Goal: Transaction & Acquisition: Book appointment/travel/reservation

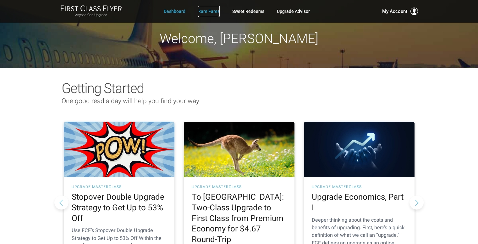
click at [210, 10] on link "Rare Fares" at bounding box center [209, 11] width 22 height 11
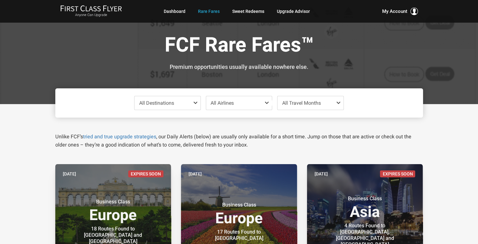
scroll to position [94, 0]
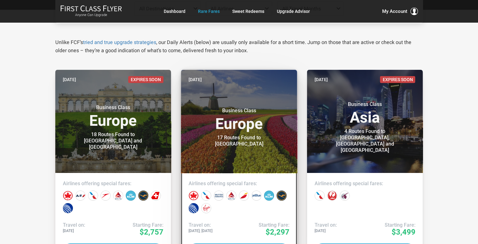
click at [244, 137] on div "Business Class Europe 17 Routes Found to Amsterdam" at bounding box center [239, 124] width 101 height 46
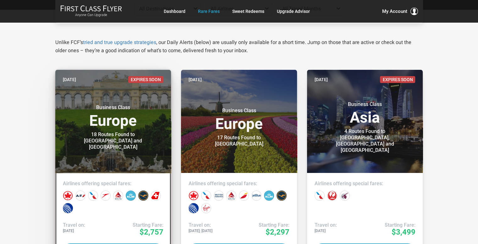
click at [103, 127] on h3 "Business Class Europe" at bounding box center [113, 116] width 101 height 24
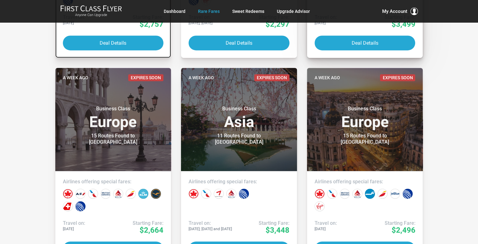
scroll to position [315, 0]
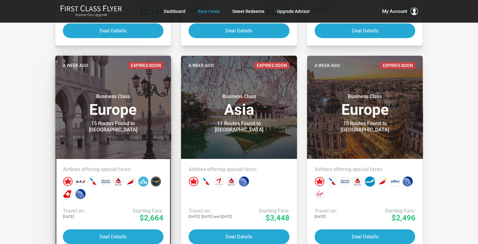
click at [137, 116] on h3 "Business Class Europe" at bounding box center [113, 105] width 101 height 24
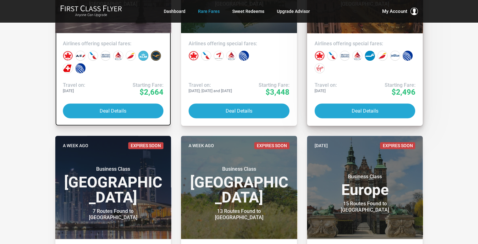
scroll to position [503, 0]
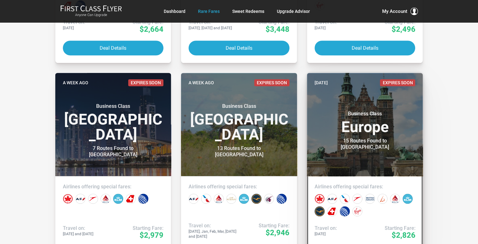
click at [380, 103] on header "2 weeks ago Expires Soon Business Class Europe 15 Routes Found to Copenhagen" at bounding box center [365, 124] width 116 height 103
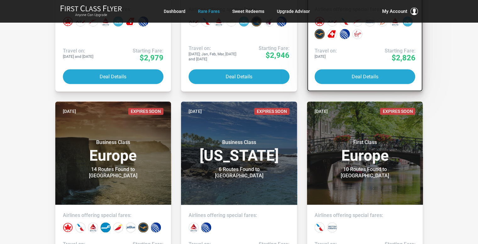
scroll to position [723, 0]
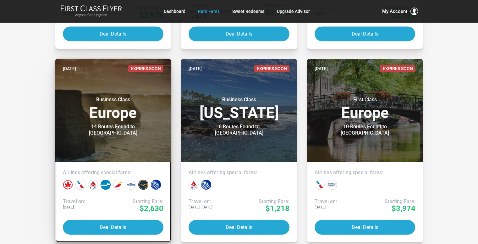
click at [136, 120] on h3 "Business Class Europe" at bounding box center [113, 109] width 101 height 24
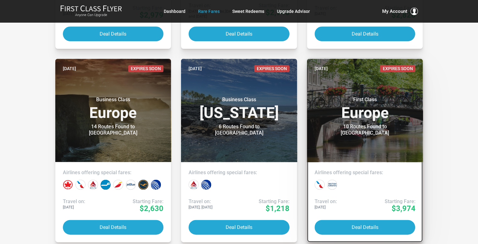
click at [383, 128] on div "10 Routes Found to Amsterdam" at bounding box center [365, 130] width 79 height 13
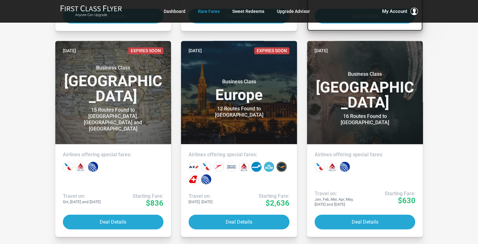
scroll to position [944, 0]
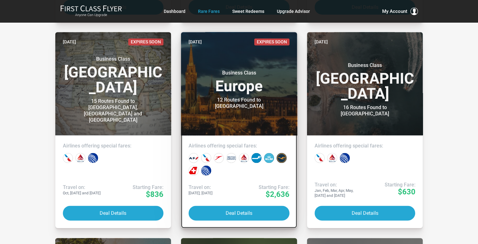
click at [256, 102] on div "12 Routes Found to Budapest" at bounding box center [239, 103] width 79 height 13
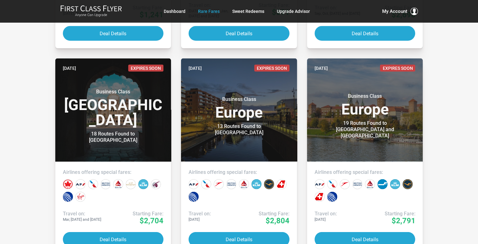
scroll to position [1321, 0]
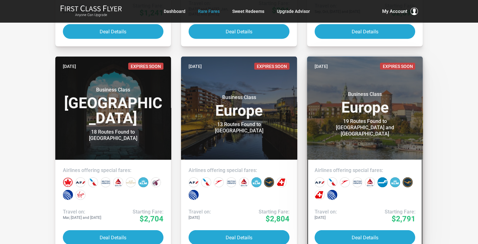
click at [387, 106] on h3 "Business Class Europe" at bounding box center [365, 103] width 101 height 24
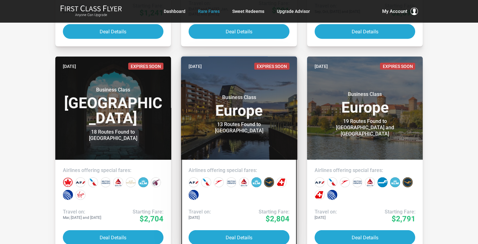
click at [224, 93] on div "Business Class Europe 13 Routes Found to Oslo" at bounding box center [239, 111] width 101 height 46
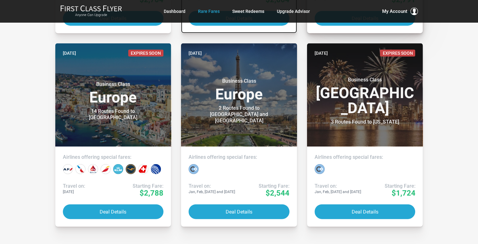
scroll to position [1541, 0]
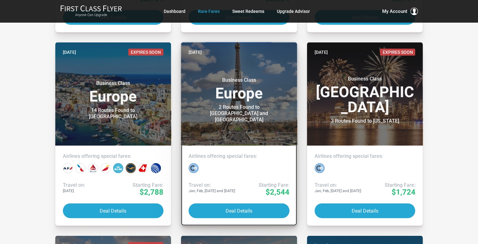
click at [249, 95] on h3 "Business Class Europe" at bounding box center [239, 89] width 101 height 24
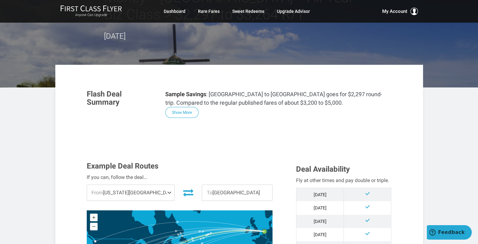
scroll to position [94, 0]
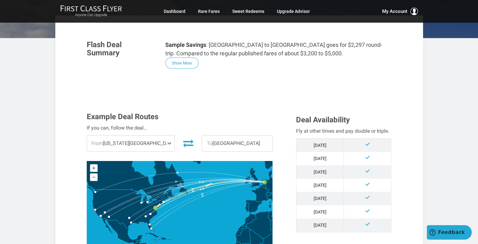
click at [140, 143] on span "From Washington DC" at bounding box center [131, 144] width 88 height 16
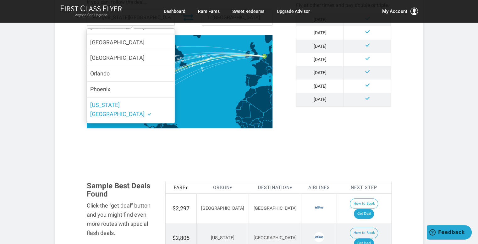
scroll to position [170, 0]
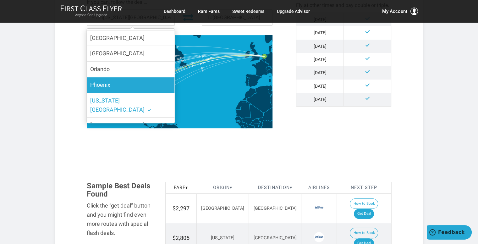
click at [127, 82] on label "Phoenix" at bounding box center [131, 84] width 88 height 15
click at [0, 0] on input "Phoenix" at bounding box center [0, 0] width 0 height 0
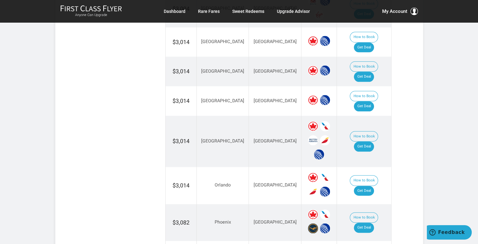
scroll to position [786, 0]
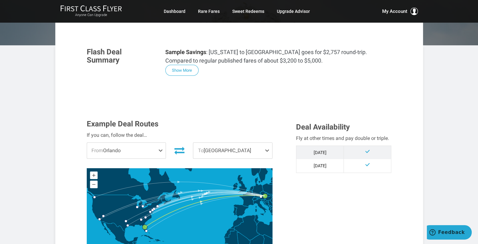
scroll to position [94, 0]
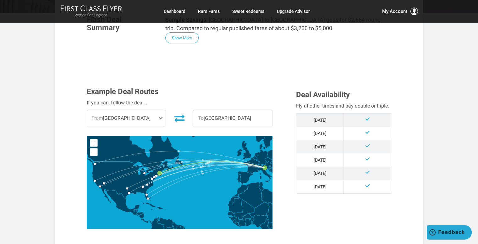
scroll to position [126, 0]
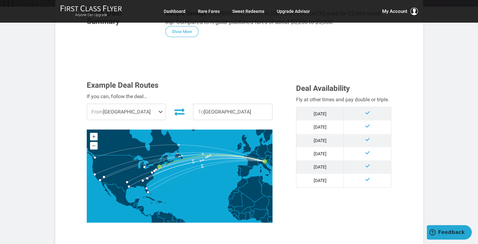
click at [140, 107] on span "From [GEOGRAPHIC_DATA]" at bounding box center [126, 112] width 79 height 16
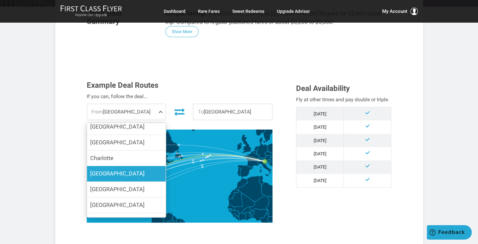
scroll to position [139, 0]
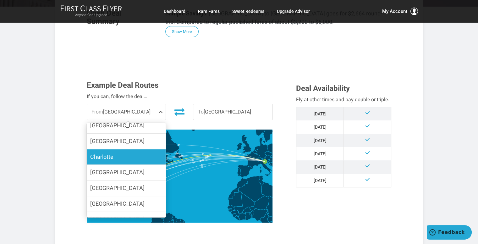
click at [133, 149] on label "Charlotte" at bounding box center [126, 156] width 79 height 15
click at [0, 0] on input "Charlotte" at bounding box center [0, 0] width 0 height 0
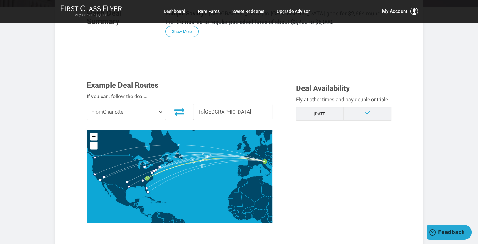
click at [135, 107] on span "From Charlotte" at bounding box center [126, 112] width 79 height 16
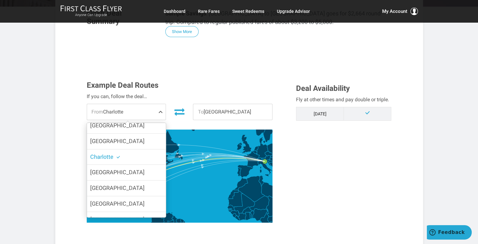
click at [131, 149] on label "Charlotte" at bounding box center [126, 156] width 79 height 15
click at [0, 0] on input "Charlotte" at bounding box center [0, 0] width 0 height 0
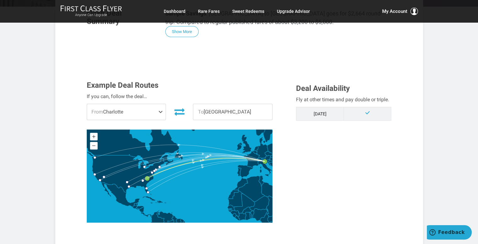
click at [149, 115] on span "From Charlotte" at bounding box center [126, 112] width 79 height 16
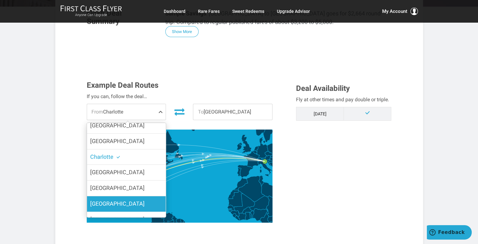
scroll to position [252, 0]
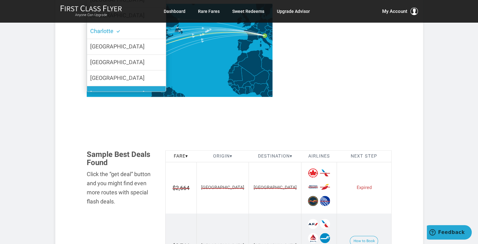
click at [112, 87] on label "[GEOGRAPHIC_DATA]" at bounding box center [126, 93] width 79 height 15
click at [0, 0] on input "Houston" at bounding box center [0, 0] width 0 height 0
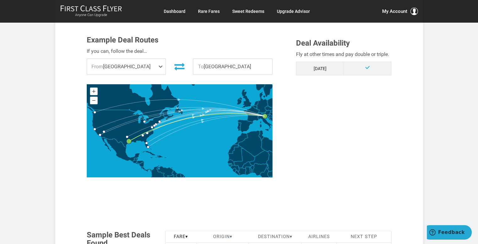
scroll to position [126, 0]
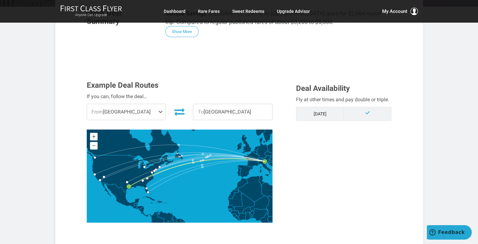
click at [132, 118] on span "From Houston" at bounding box center [126, 112] width 79 height 16
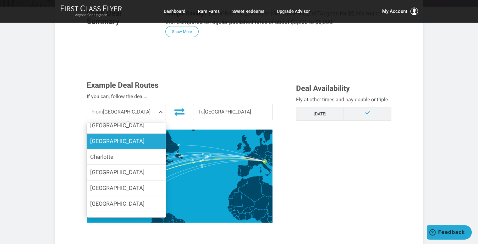
click at [130, 134] on label "[GEOGRAPHIC_DATA]" at bounding box center [126, 141] width 79 height 15
click at [0, 0] on input "[GEOGRAPHIC_DATA]" at bounding box center [0, 0] width 0 height 0
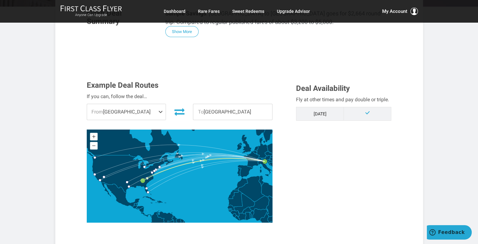
click at [130, 110] on span "From Atlanta" at bounding box center [126, 112] width 79 height 16
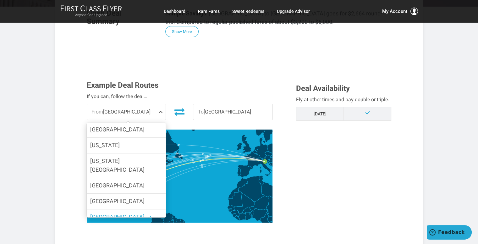
scroll to position [0, 0]
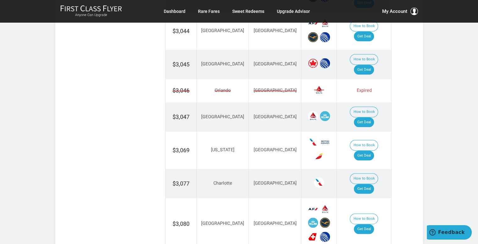
scroll to position [472, 0]
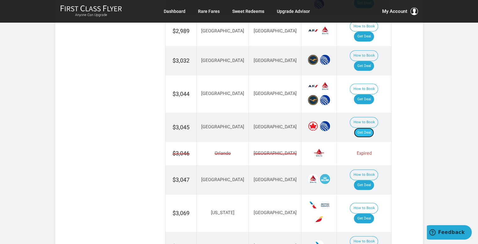
click at [373, 128] on link "Get Deal" at bounding box center [364, 133] width 20 height 10
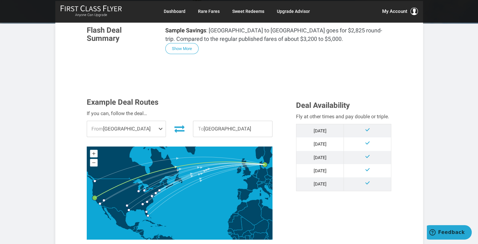
scroll to position [126, 0]
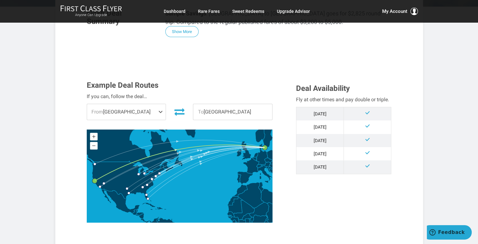
click at [125, 112] on span "From San Francisco" at bounding box center [126, 112] width 79 height 16
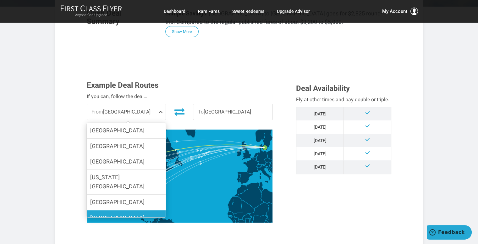
click at [122, 210] on label "[GEOGRAPHIC_DATA]" at bounding box center [126, 217] width 79 height 15
click at [0, 0] on input "[GEOGRAPHIC_DATA]" at bounding box center [0, 0] width 0 height 0
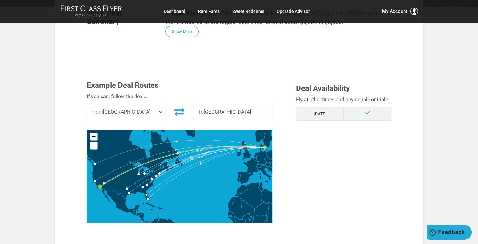
click at [159, 112] on span at bounding box center [162, 112] width 8 height 16
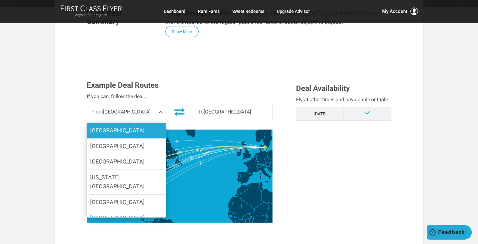
scroll to position [0, 0]
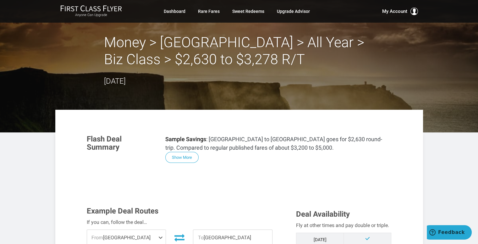
scroll to position [126, 0]
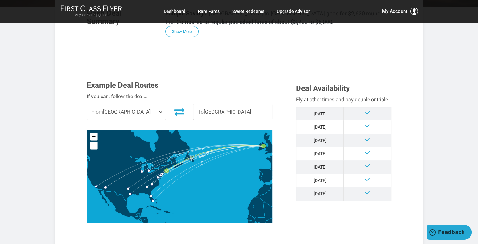
click at [158, 105] on span "From Boston" at bounding box center [126, 112] width 79 height 16
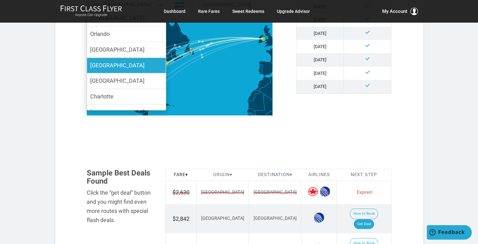
scroll to position [189, 0]
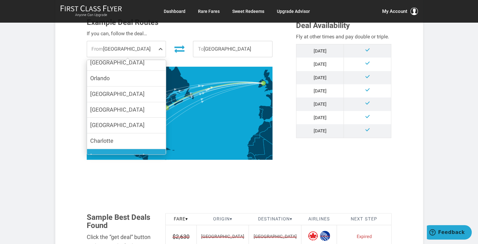
click at [138, 149] on label "[GEOGRAPHIC_DATA]" at bounding box center [126, 156] width 79 height 15
click at [0, 0] on input "[GEOGRAPHIC_DATA]" at bounding box center [0, 0] width 0 height 0
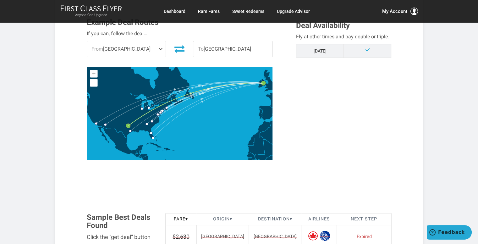
click at [154, 53] on span "From Dallas" at bounding box center [126, 49] width 79 height 16
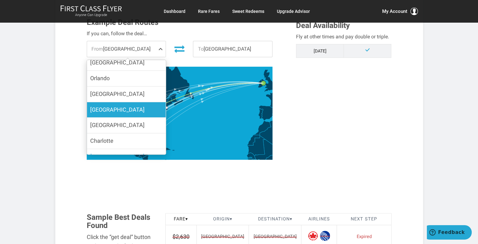
click at [132, 102] on label "Houston" at bounding box center [126, 109] width 79 height 15
click at [0, 0] on input "Houston" at bounding box center [0, 0] width 0 height 0
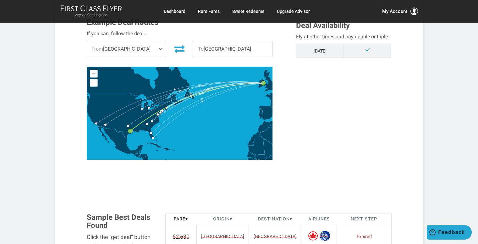
click at [142, 50] on span "From Houston" at bounding box center [126, 49] width 79 height 16
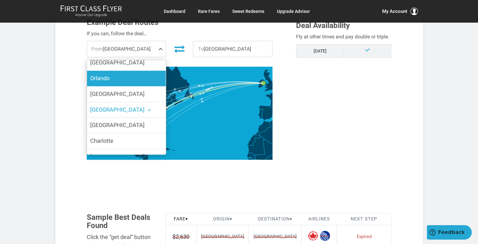
click at [143, 71] on label "Orlando" at bounding box center [126, 78] width 79 height 15
click at [0, 0] on input "Orlando" at bounding box center [0, 0] width 0 height 0
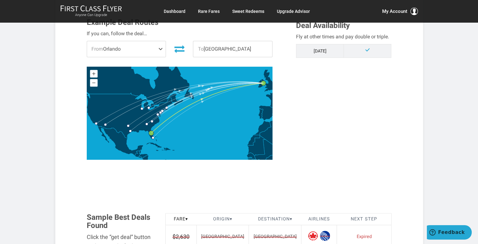
click at [143, 42] on span "From Orlando" at bounding box center [126, 49] width 79 height 16
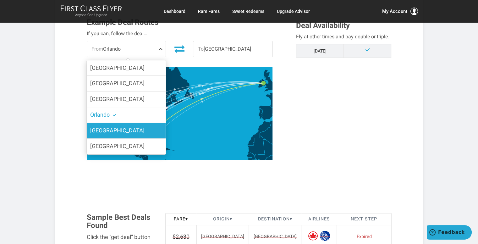
scroll to position [29, 0]
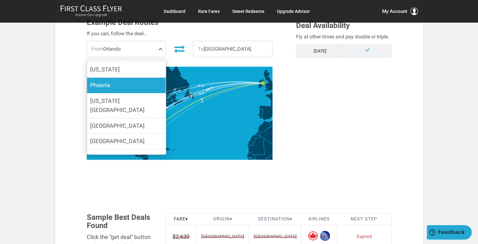
click at [139, 83] on label "Phoenix" at bounding box center [126, 85] width 79 height 15
click at [0, 0] on input "Phoenix" at bounding box center [0, 0] width 0 height 0
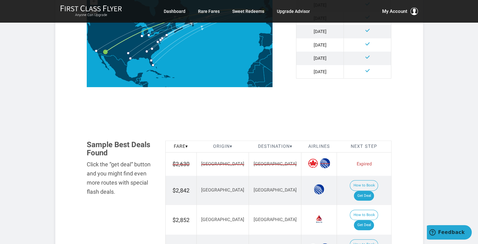
scroll to position [189, 0]
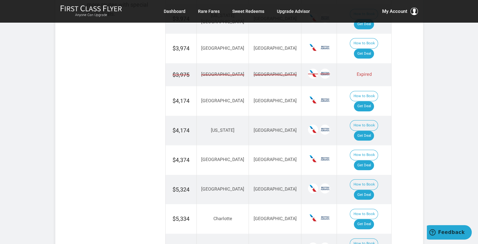
scroll to position [377, 0]
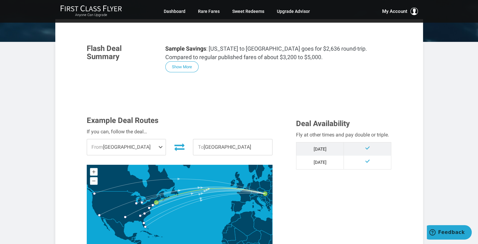
scroll to position [94, 0]
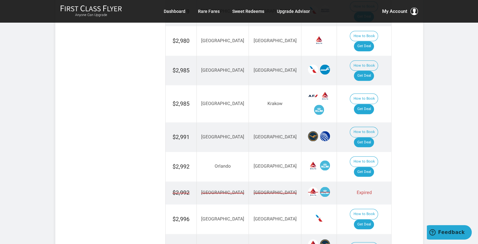
scroll to position [660, 0]
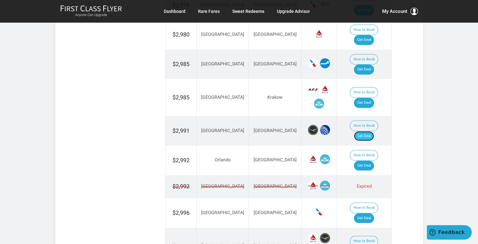
click at [367, 131] on link "Get Deal" at bounding box center [364, 136] width 20 height 10
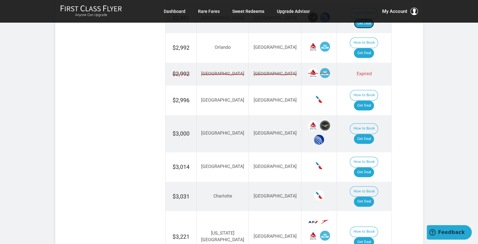
scroll to position [881, 0]
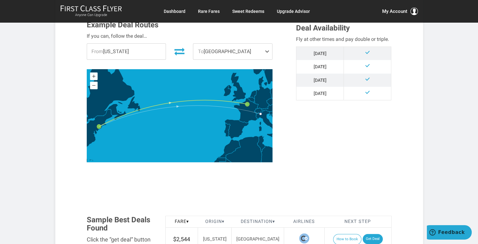
scroll to position [315, 0]
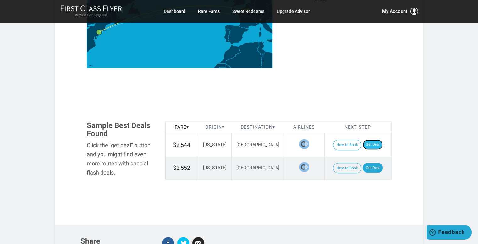
click at [363, 140] on link "Get Deal" at bounding box center [373, 145] width 20 height 10
